Goal: Find contact information: Find contact information

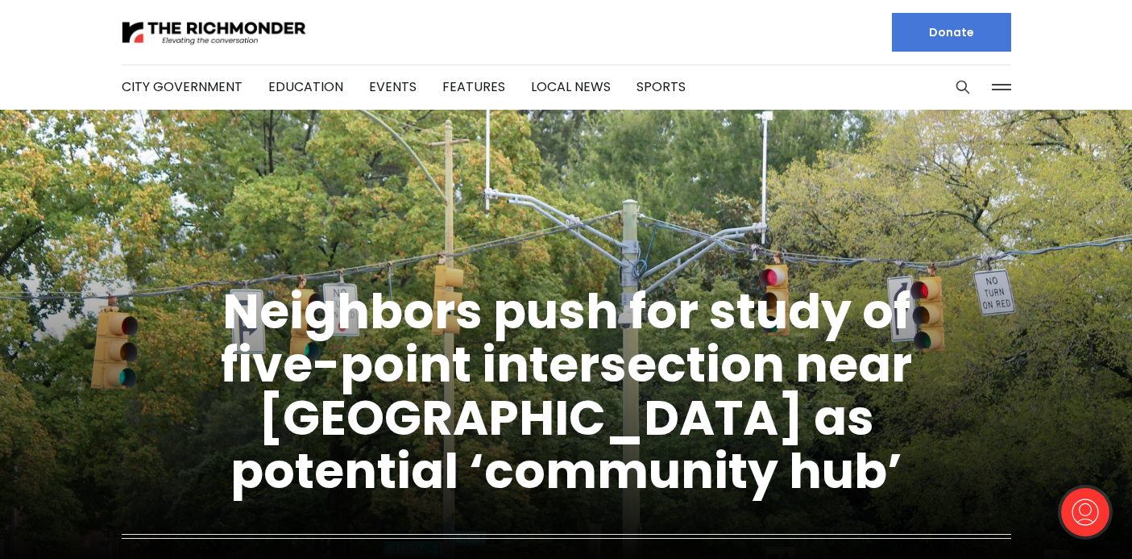
click at [1003, 85] on button at bounding box center [1002, 87] width 24 height 24
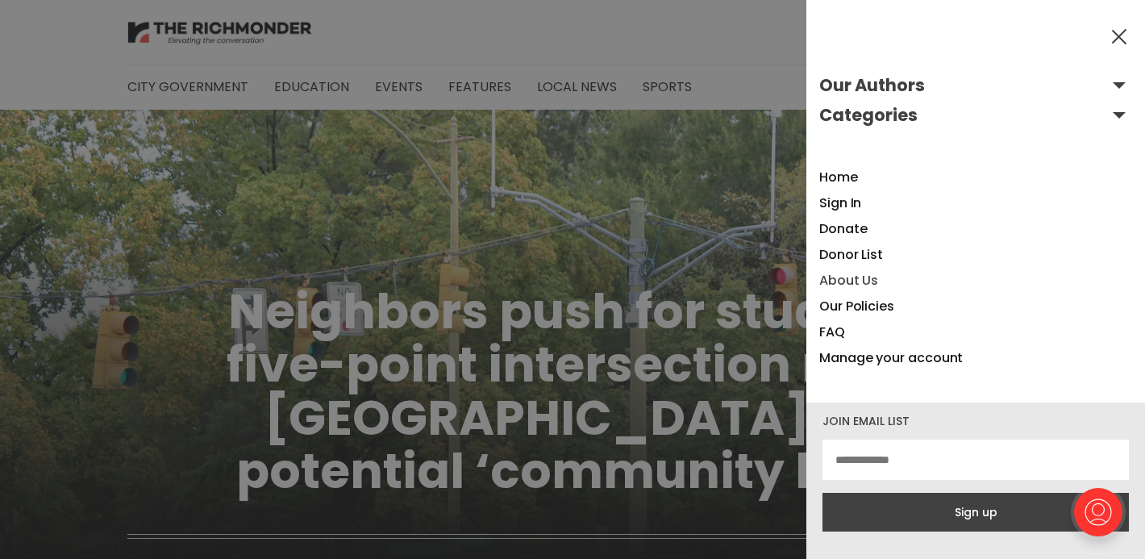
click at [846, 274] on link "About Us" at bounding box center [848, 280] width 59 height 19
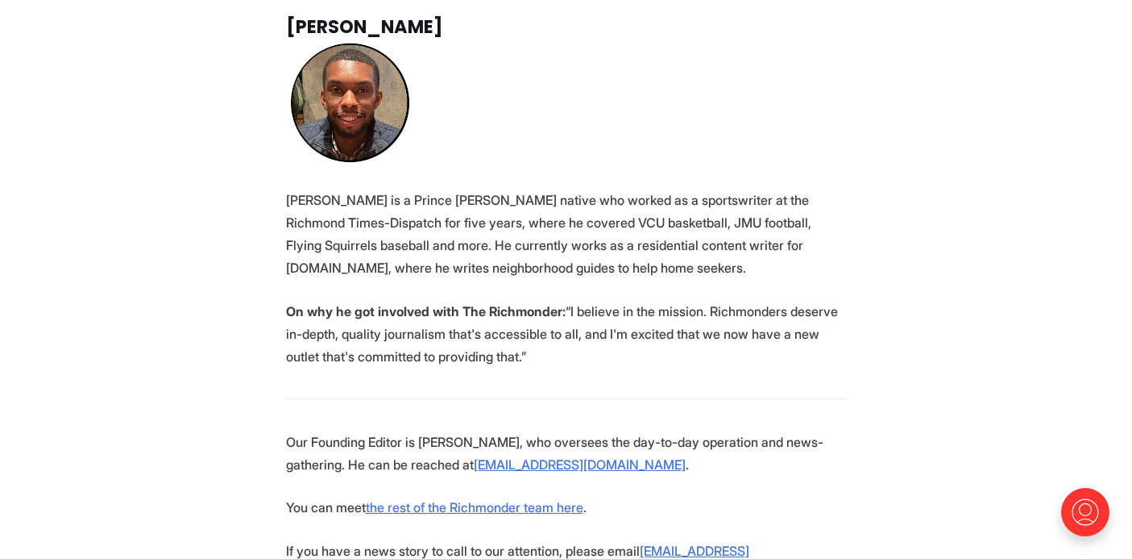
scroll to position [2982, 0]
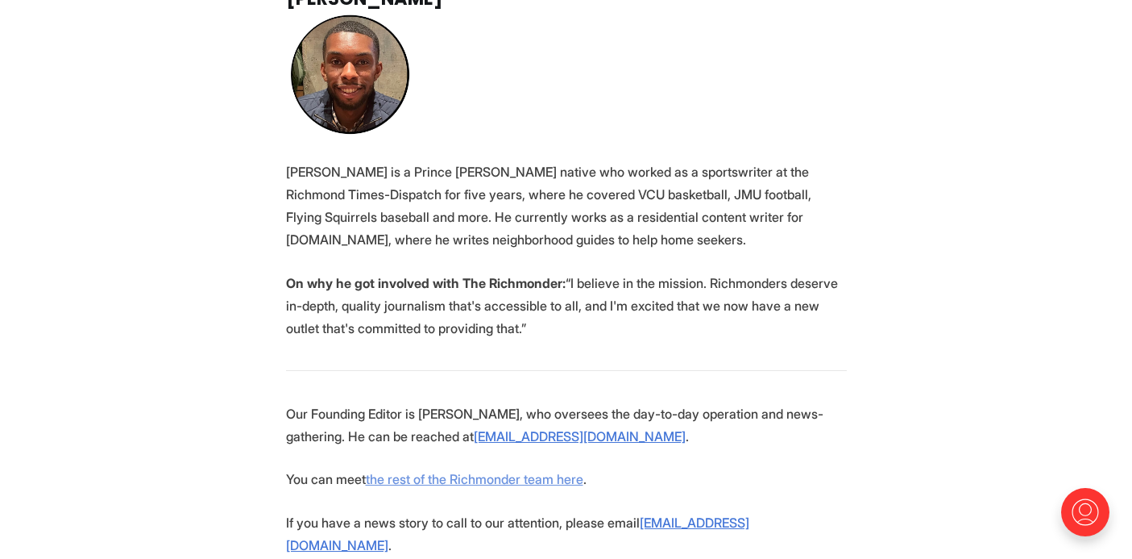
click at [489, 471] on link "the rest of the Richmonder team here" at bounding box center [475, 479] width 218 height 16
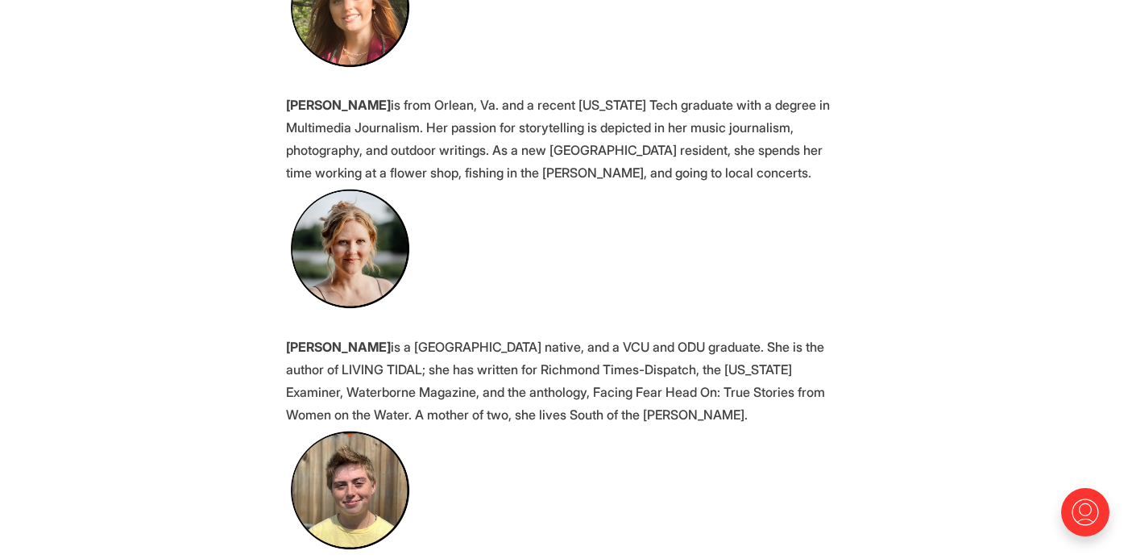
scroll to position [2982, 0]
